Goal: Task Accomplishment & Management: Use online tool/utility

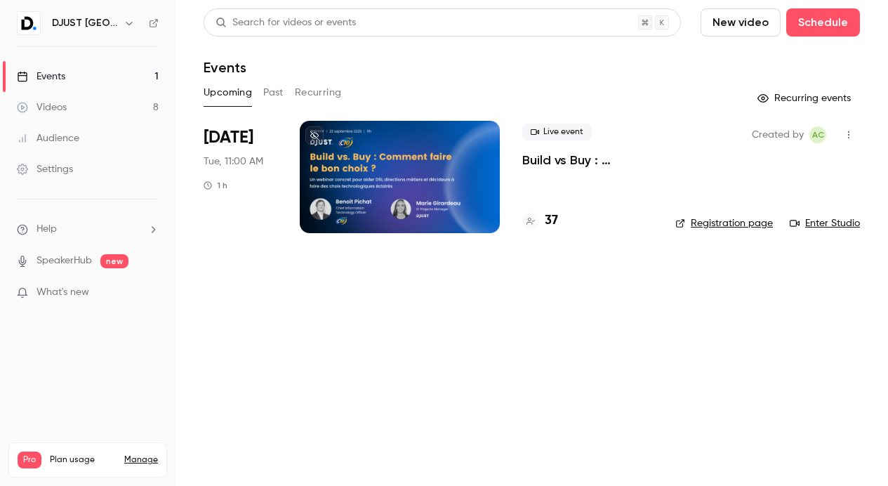
click at [694, 220] on link "Registration page" at bounding box center [724, 223] width 98 height 14
click at [69, 107] on link "Videos 8" at bounding box center [87, 107] width 175 height 31
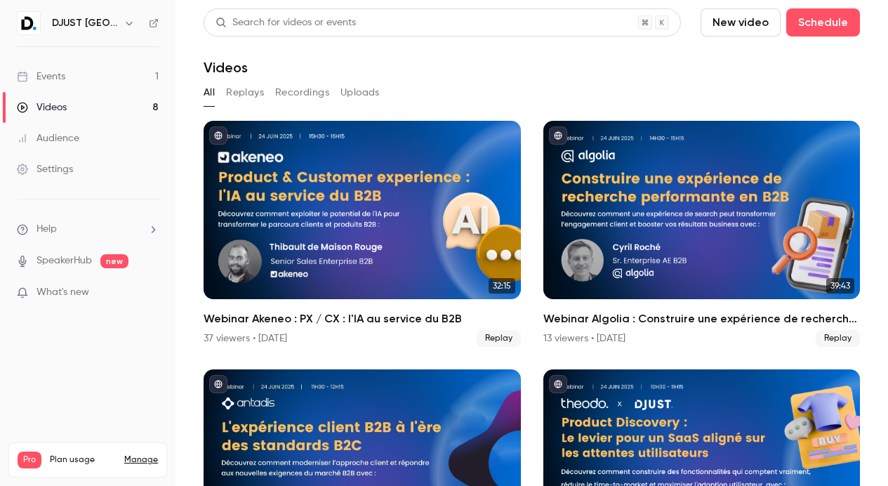
click at [71, 69] on link "Events 1" at bounding box center [87, 76] width 175 height 31
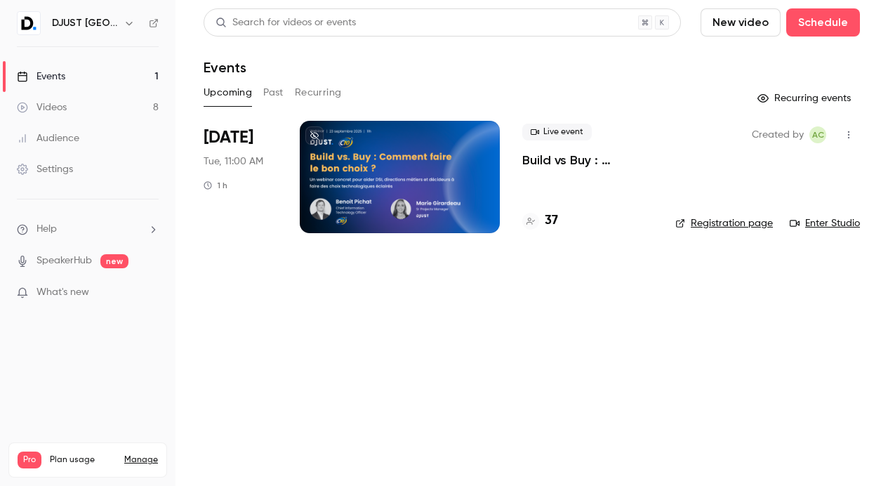
click at [62, 112] on div "Videos" at bounding box center [42, 107] width 50 height 14
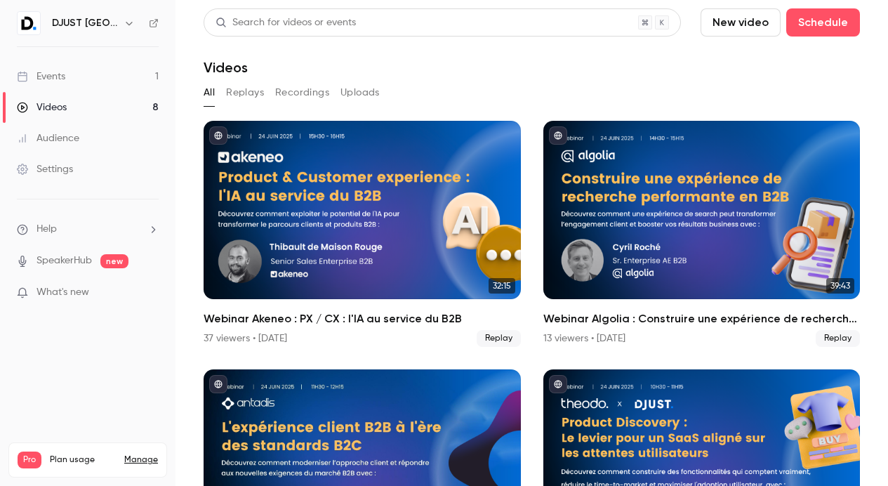
click at [58, 84] on link "Events 1" at bounding box center [87, 76] width 175 height 31
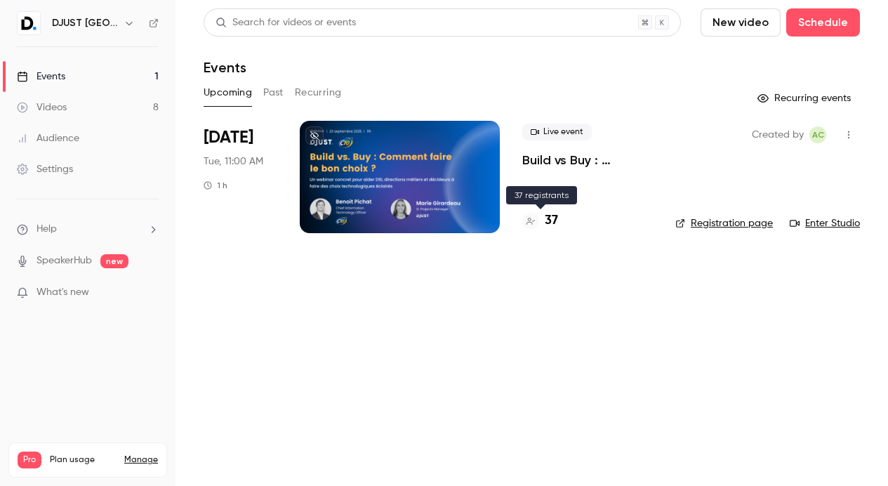
click at [546, 213] on h4 "37" at bounding box center [551, 220] width 13 height 19
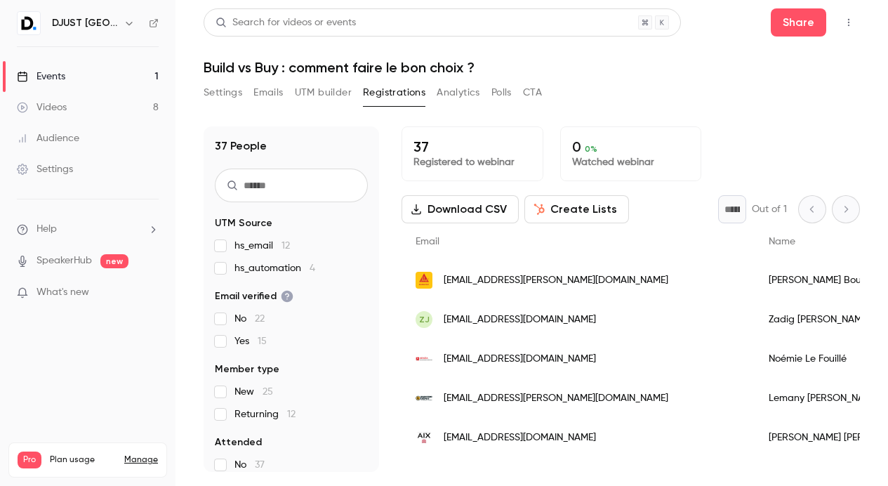
click at [551, 215] on button "Create Lists" at bounding box center [576, 209] width 105 height 28
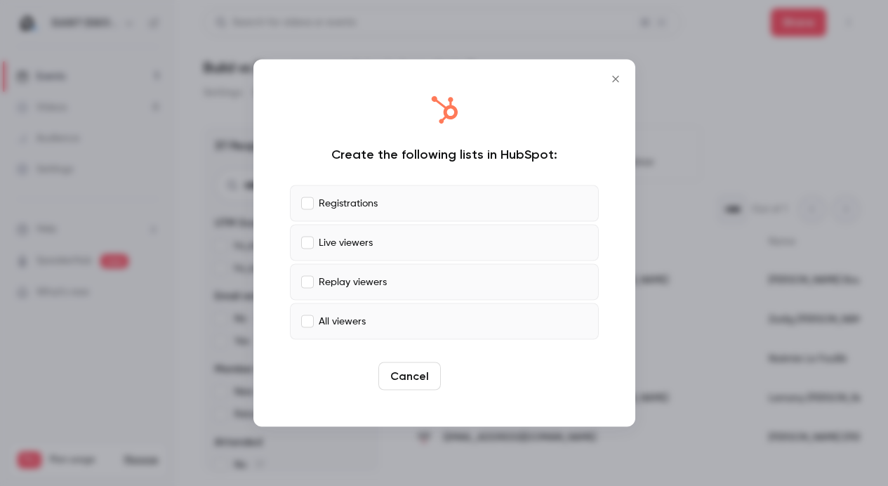
click at [470, 376] on button "Create" at bounding box center [477, 376] width 63 height 28
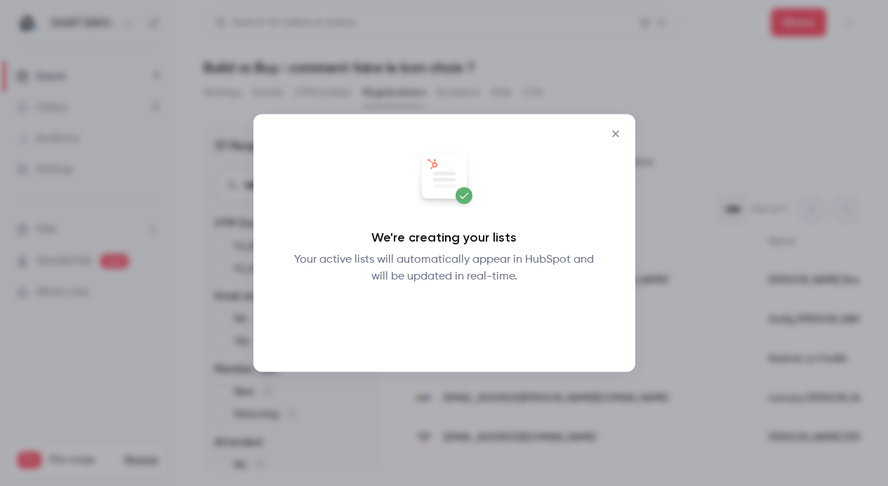
click at [424, 307] on button "Okay" at bounding box center [443, 321] width 51 height 28
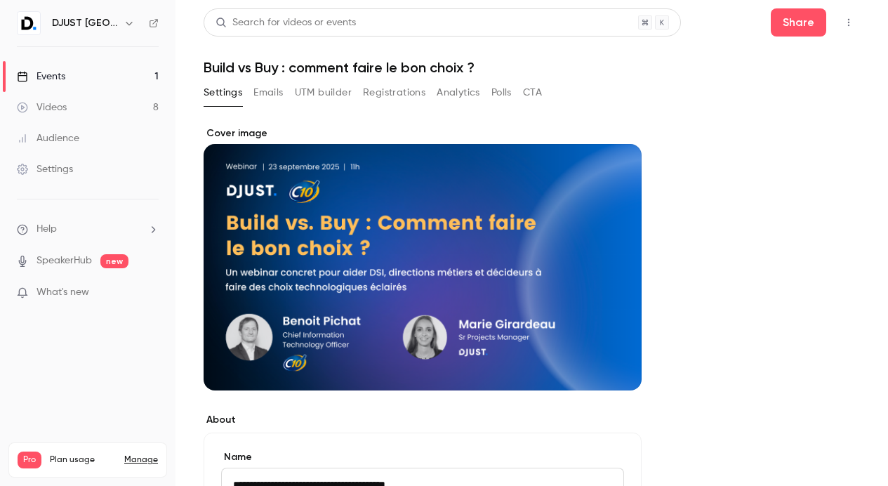
click at [88, 71] on link "Events 1" at bounding box center [87, 76] width 175 height 31
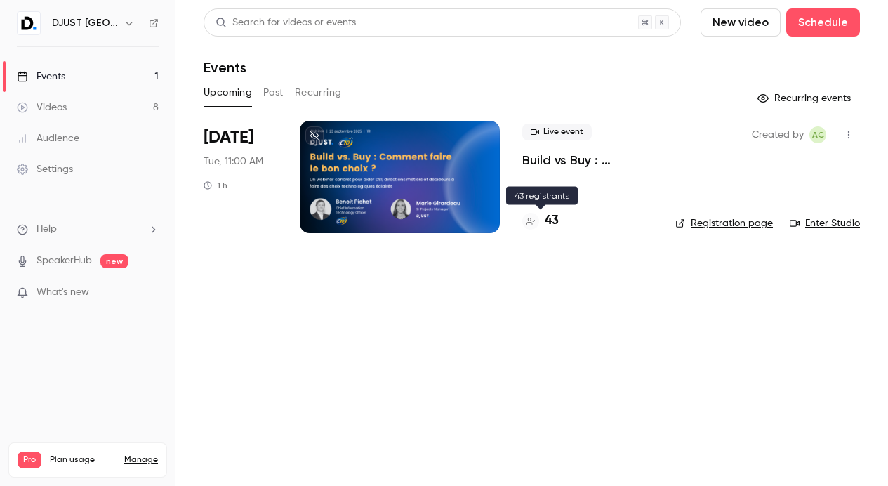
click at [545, 216] on h4 "43" at bounding box center [552, 220] width 14 height 19
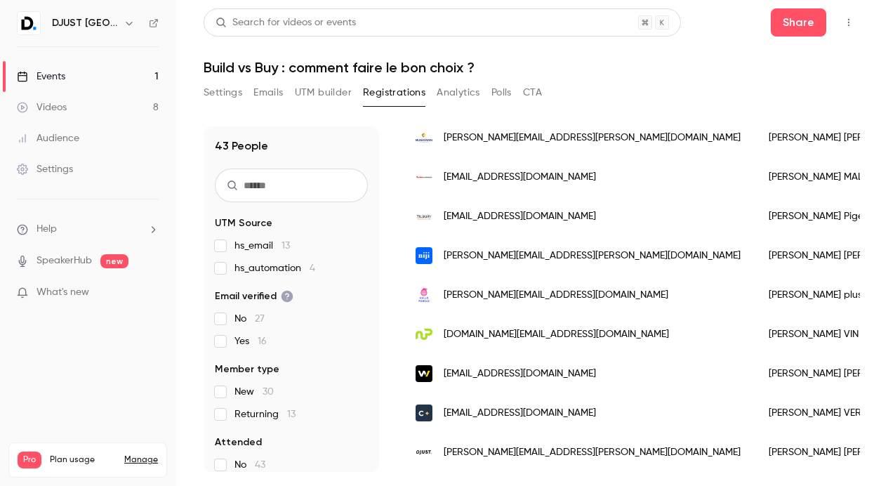
scroll to position [1042, 0]
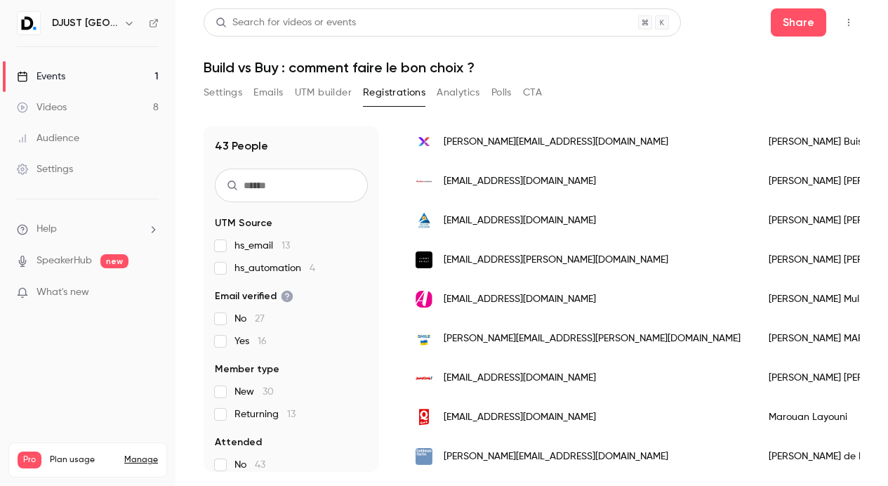
click at [394, 88] on button "Registrations" at bounding box center [394, 92] width 62 height 22
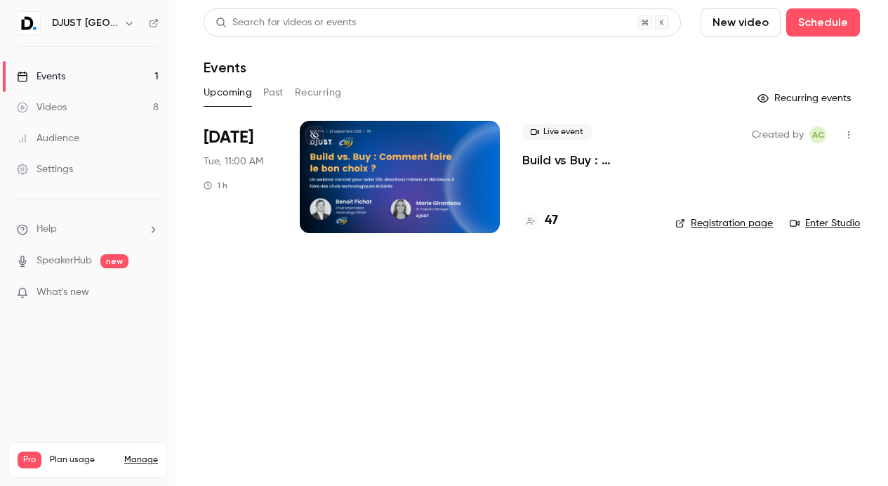
click at [345, 261] on main "Search for videos or events New video Schedule Events Upcoming Past Recurring R…" at bounding box center [531, 243] width 712 height 486
